Goal: Use online tool/utility: Utilize a website feature to perform a specific function

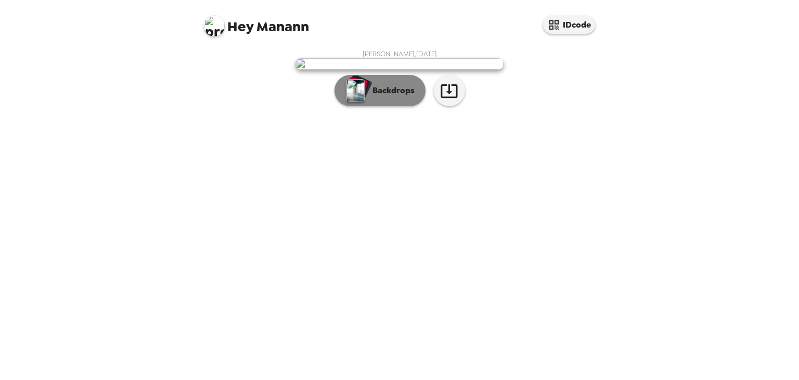
click at [390, 97] on p "Backdrops" at bounding box center [390, 90] width 47 height 12
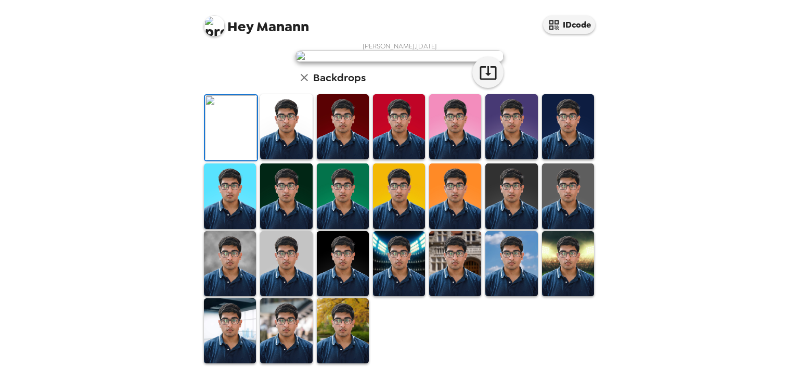
scroll to position [135, 0]
click at [277, 159] on img at bounding box center [286, 126] width 52 height 65
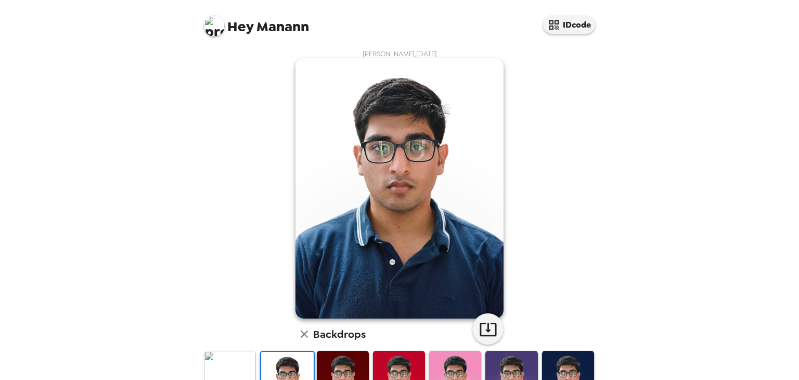
scroll to position [8, 0]
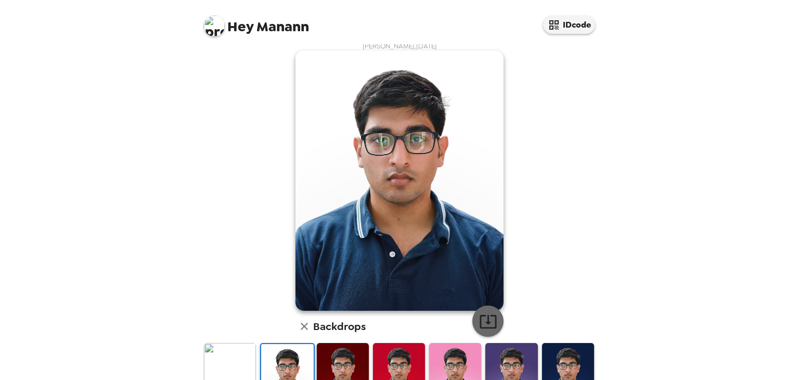
click at [480, 316] on icon "button" at bounding box center [488, 321] width 18 height 18
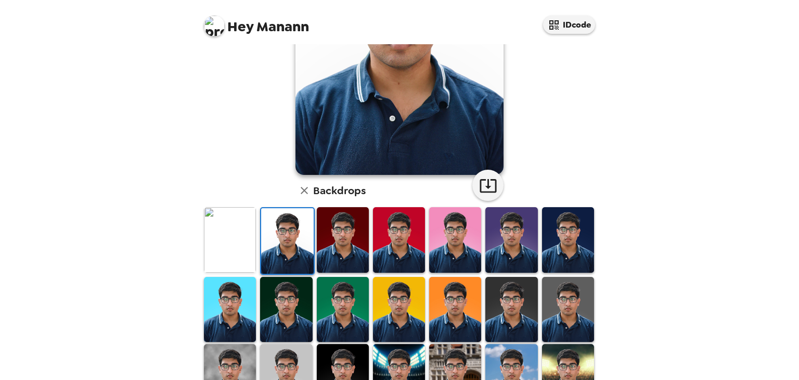
scroll to position [145, 0]
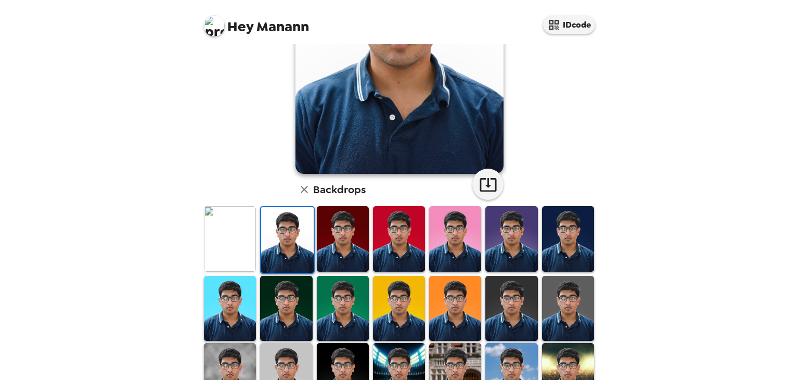
click at [223, 239] on img at bounding box center [230, 238] width 52 height 65
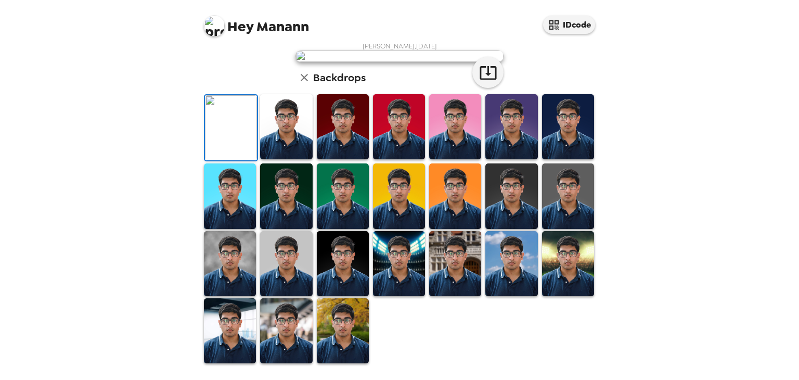
scroll to position [0, 0]
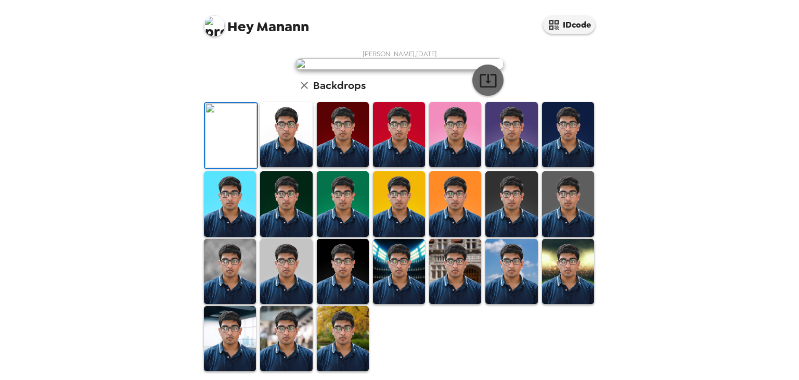
click at [486, 90] on icon "button" at bounding box center [488, 80] width 18 height 18
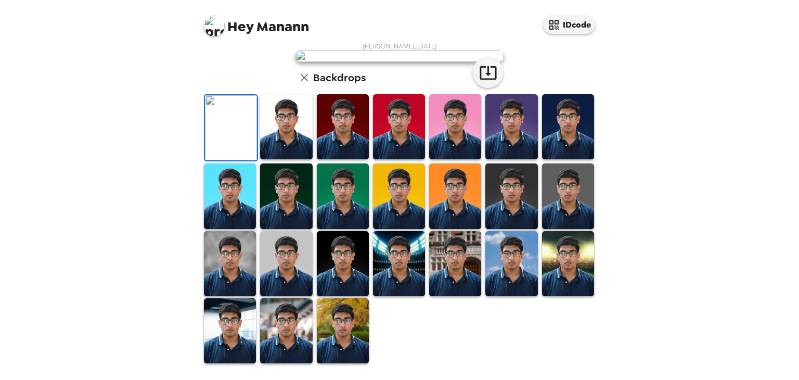
scroll to position [199, 0]
click at [559, 228] on img at bounding box center [568, 195] width 52 height 65
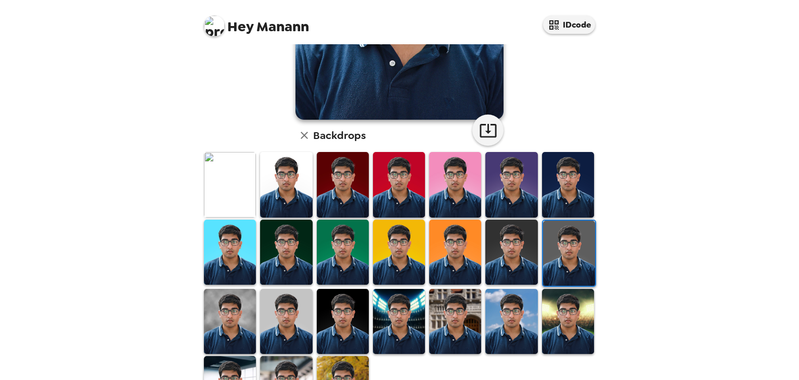
scroll to position [0, 0]
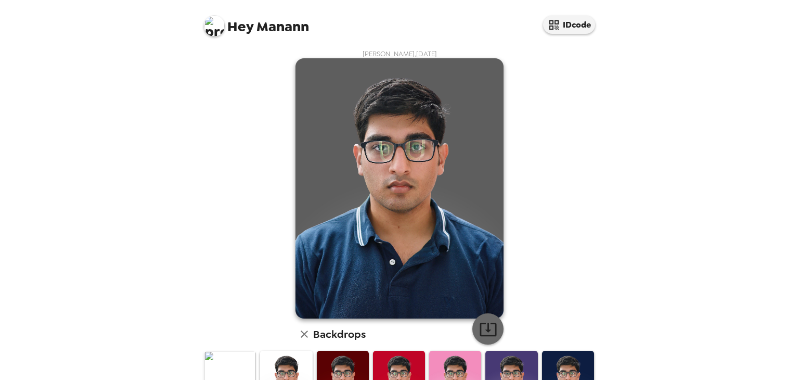
click at [487, 328] on icon "button" at bounding box center [488, 329] width 18 height 18
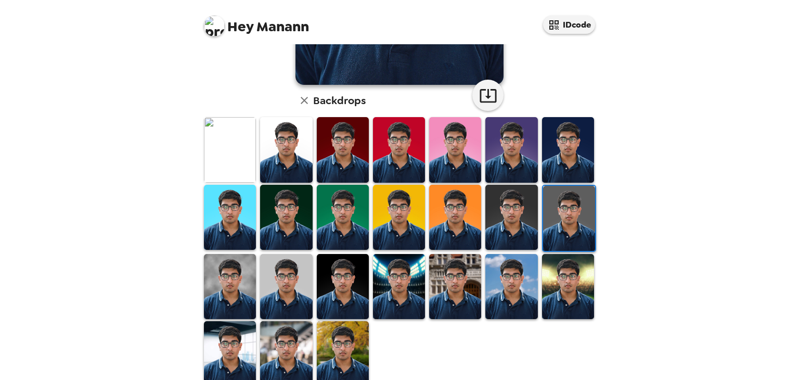
scroll to position [251, 0]
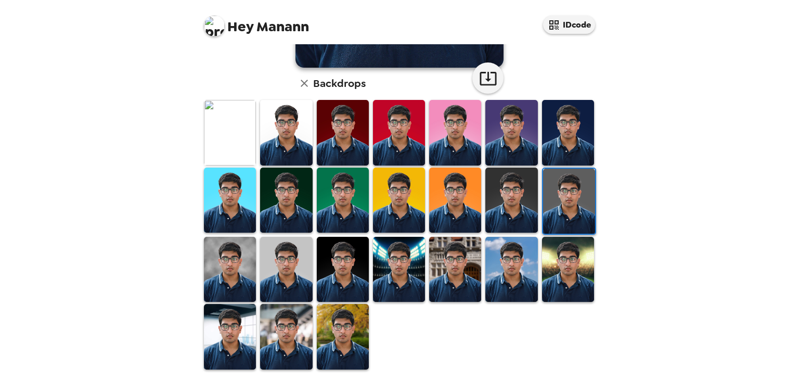
click at [235, 335] on img at bounding box center [230, 336] width 52 height 65
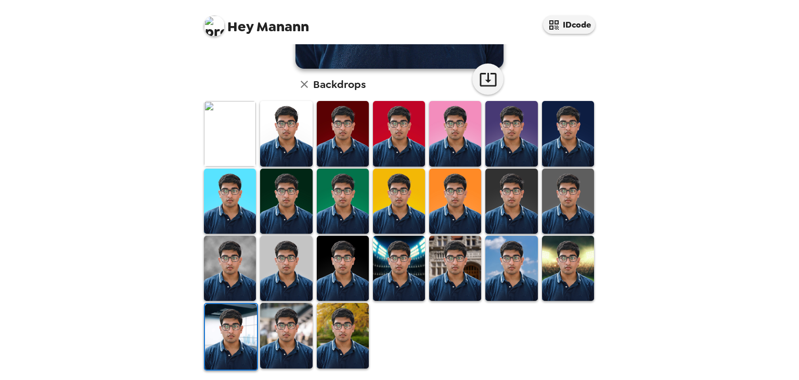
click at [270, 334] on img at bounding box center [286, 335] width 52 height 65
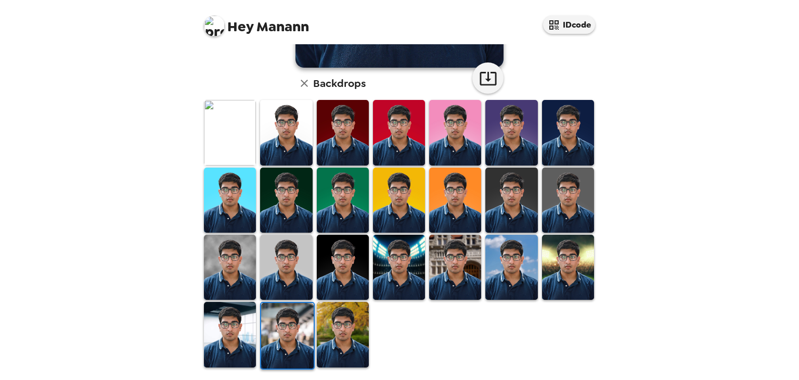
click at [240, 339] on img at bounding box center [230, 334] width 52 height 65
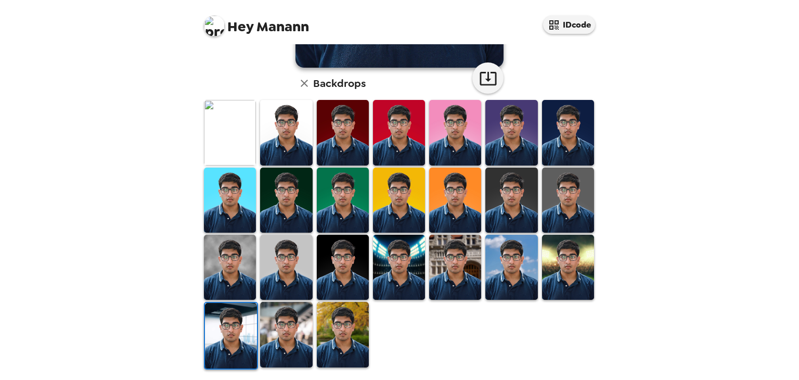
click at [340, 344] on img at bounding box center [343, 334] width 52 height 65
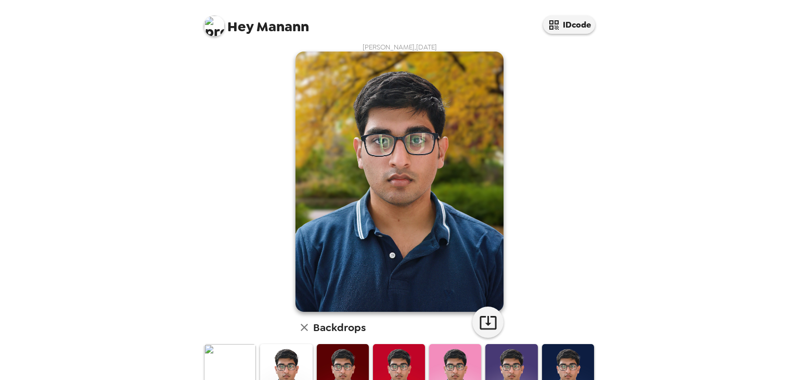
scroll to position [0, 0]
